Goal: Task Accomplishment & Management: Manage account settings

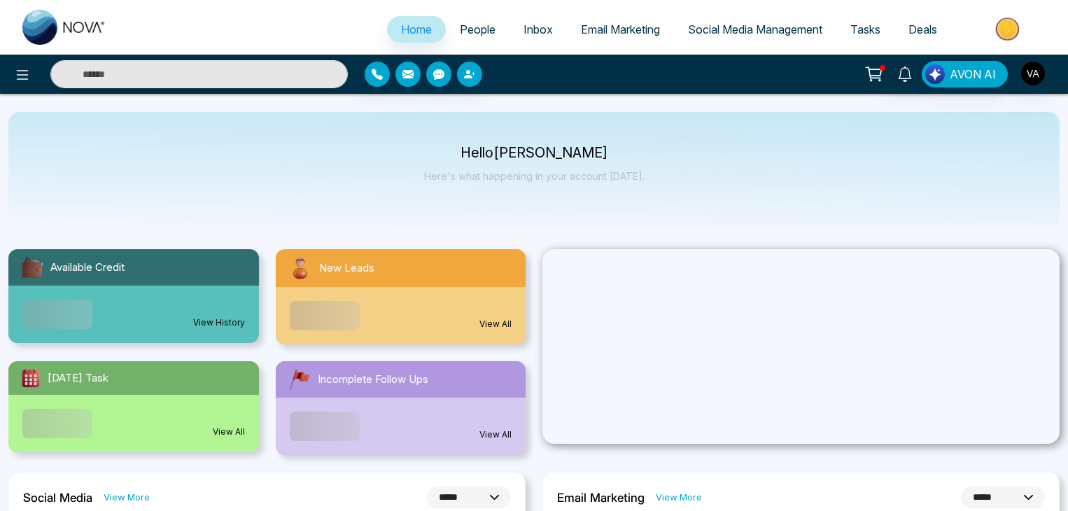
select select "*"
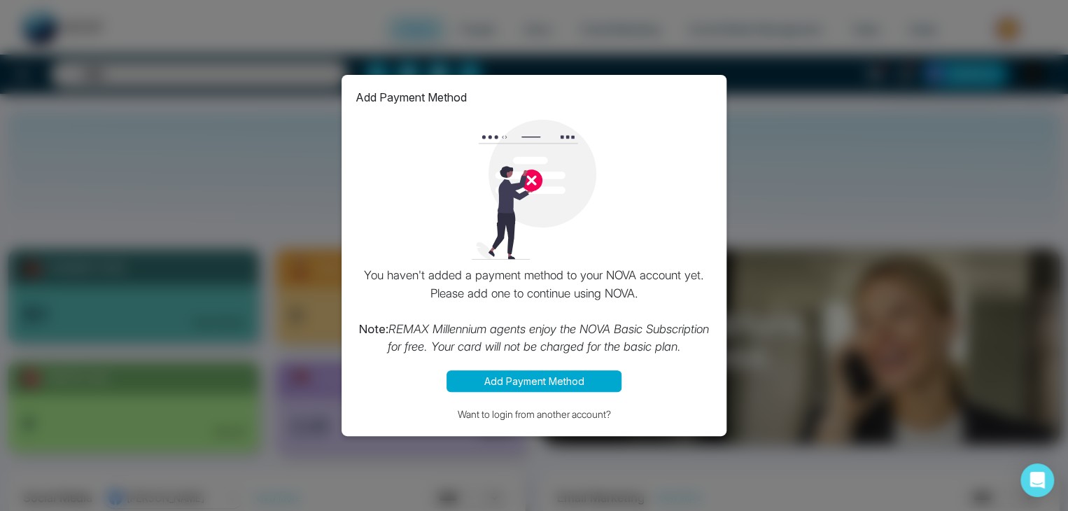
click at [787, 170] on div "Add Payment Method You haven't added a payment method to your NOVA account yet.…" at bounding box center [534, 255] width 1068 height 511
click at [891, 220] on div "Add Payment Method You haven't added a payment method to your NOVA account yet.…" at bounding box center [534, 255] width 1068 height 511
click at [563, 381] on button "Add Payment Method" at bounding box center [533, 381] width 175 height 22
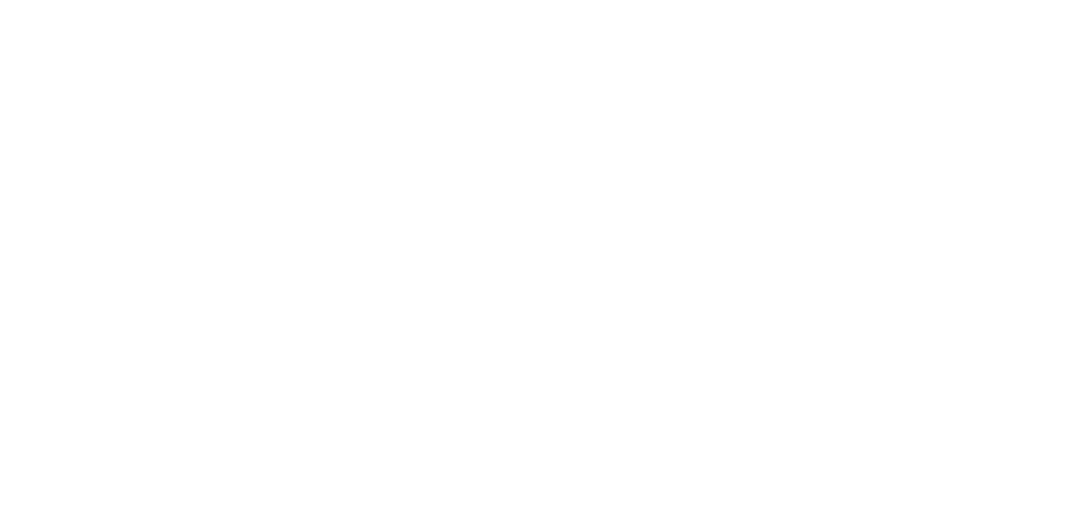
select select "*"
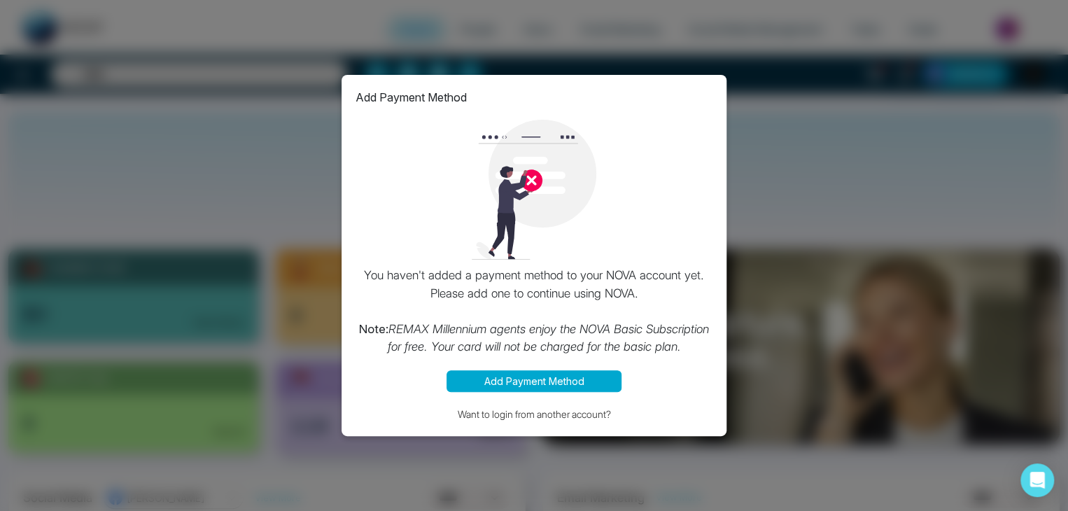
click at [804, 274] on div "Add Payment Method You haven't added a payment method to your NOVA account yet.…" at bounding box center [534, 255] width 1068 height 511
